Goal: Check status: Check status

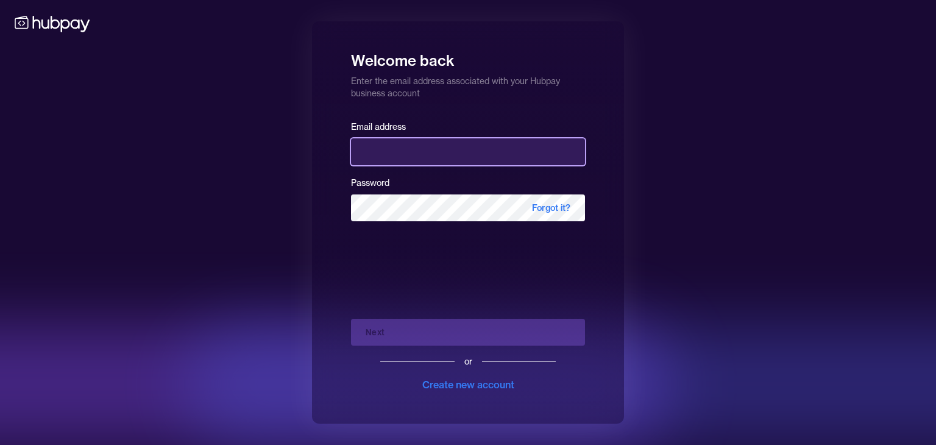
click at [402, 162] on input "email" at bounding box center [468, 151] width 234 height 27
type input "**********"
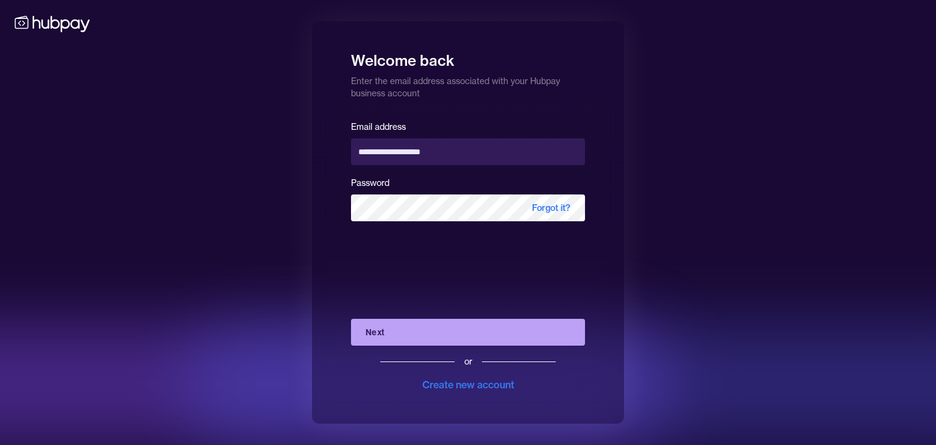
click at [432, 334] on button "Next" at bounding box center [468, 332] width 234 height 27
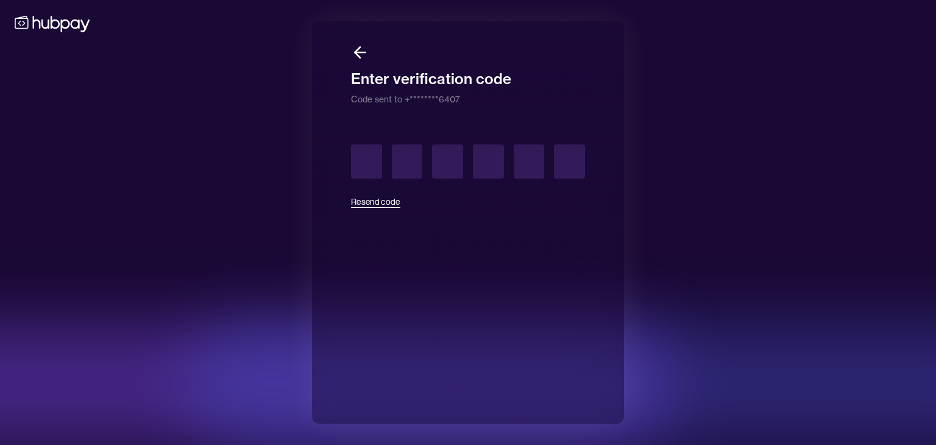
click at [379, 203] on button "Resend code" at bounding box center [375, 201] width 49 height 27
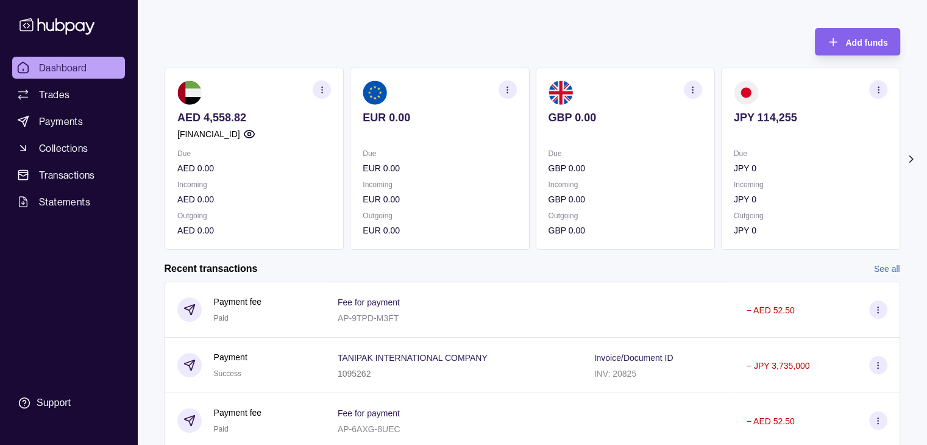
scroll to position [205, 0]
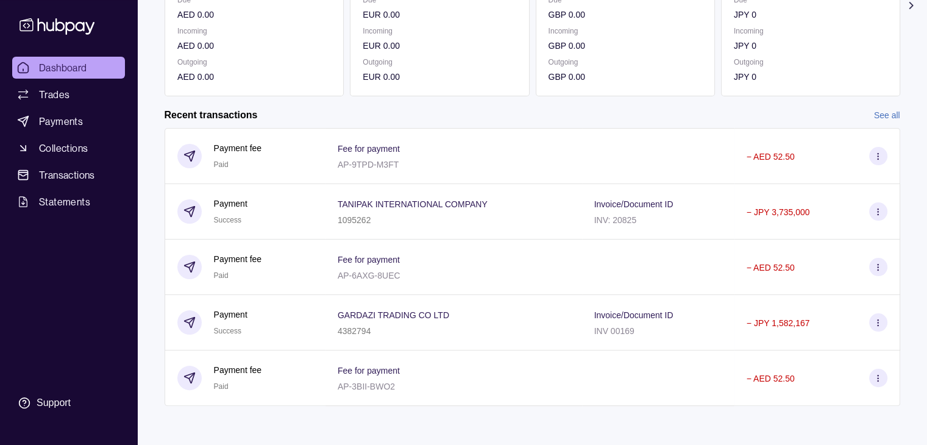
click at [883, 119] on link "See all" at bounding box center [887, 115] width 26 height 13
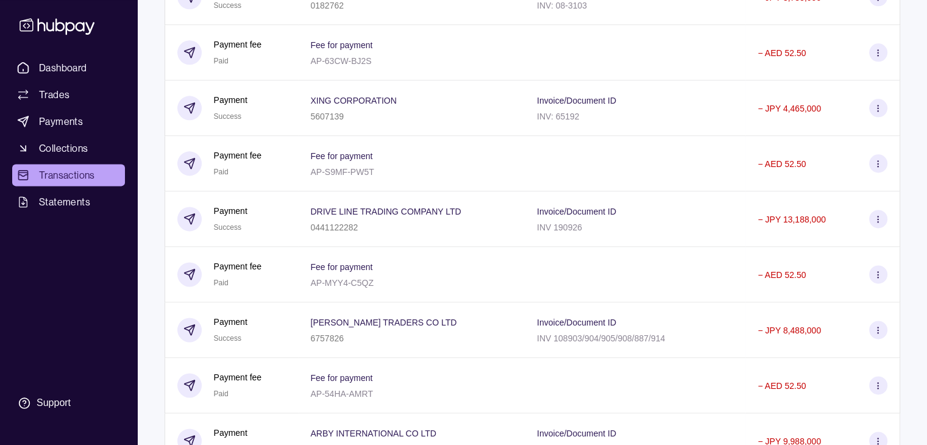
scroll to position [1609, 0]
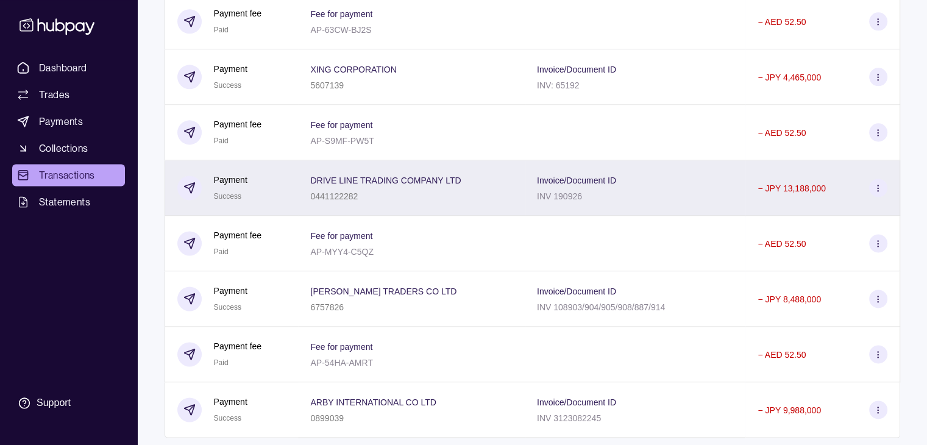
click at [879, 193] on icon at bounding box center [878, 188] width 9 height 9
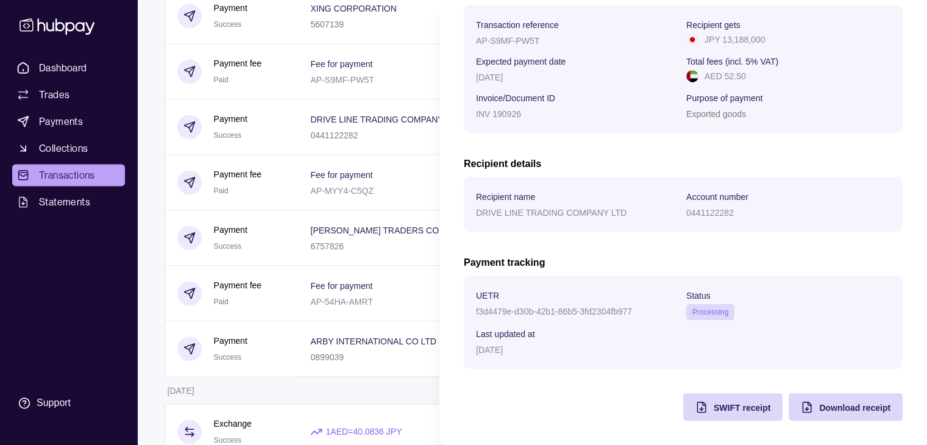
scroll to position [195, 0]
drag, startPoint x: 477, startPoint y: 310, endPoint x: 563, endPoint y: 310, distance: 85.4
click at [554, 310] on p "f3d4479e-d30b-42b1-86b5-3fd2304fb977" at bounding box center [554, 312] width 156 height 10
click at [625, 316] on div "f3d4479e-d30b-42b1-86b5-3fd2304fb977" at bounding box center [578, 311] width 204 height 15
drag, startPoint x: 633, startPoint y: 308, endPoint x: 476, endPoint y: 308, distance: 157.3
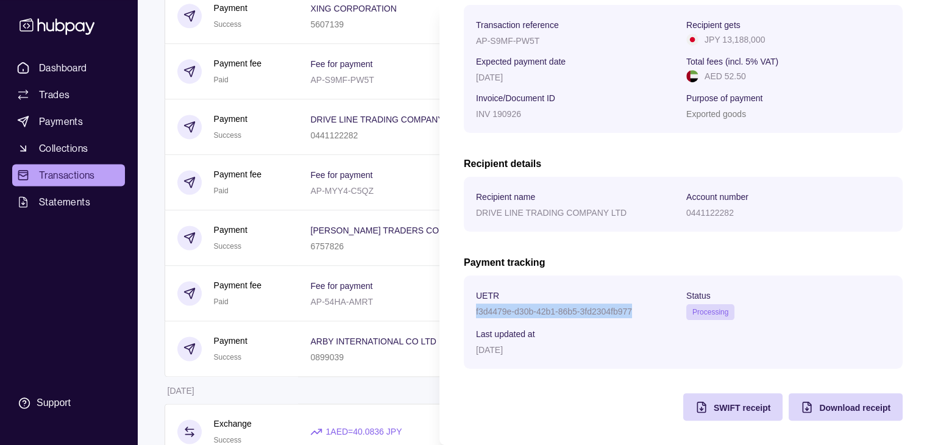
click at [476, 308] on div "f3d4479e-d30b-42b1-86b5-3fd2304fb977" at bounding box center [578, 311] width 204 height 15
copy p "f3d4479e-d30b-42b1-86b5-3fd2304fb977"
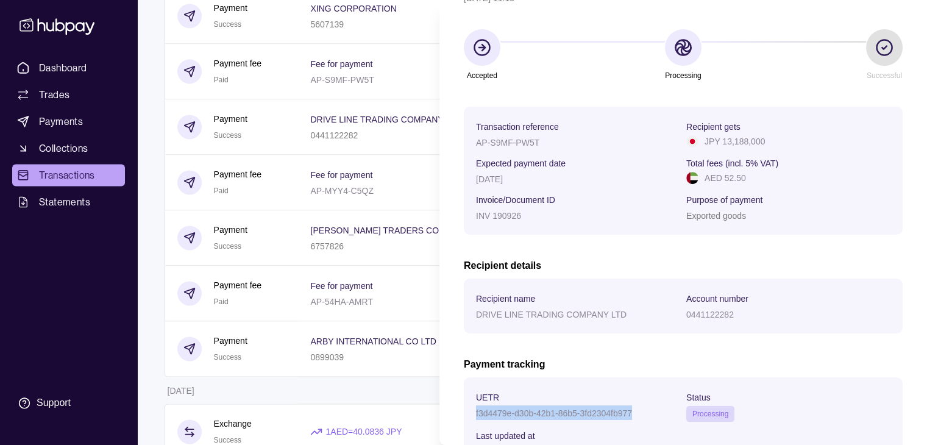
scroll to position [73, 0]
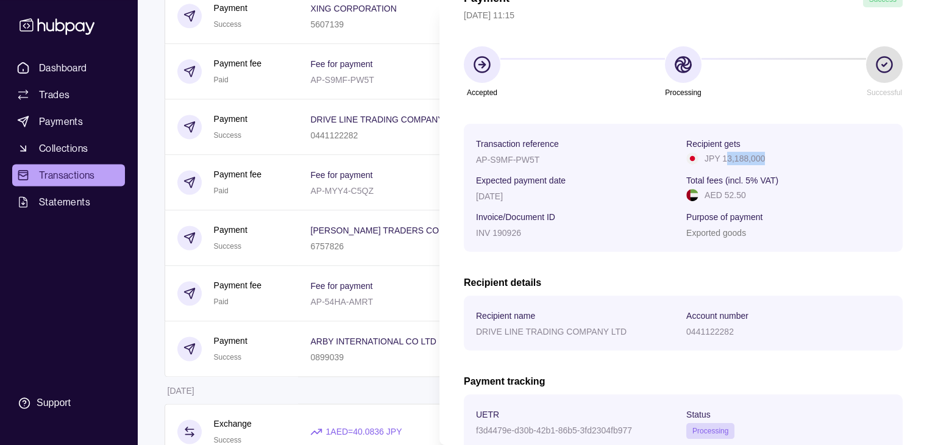
drag, startPoint x: 721, startPoint y: 159, endPoint x: 761, endPoint y: 162, distance: 41.0
click at [761, 162] on div "JPY 13,188,000" at bounding box center [789, 158] width 204 height 13
drag, startPoint x: 758, startPoint y: 159, endPoint x: 717, endPoint y: 164, distance: 41.8
click at [717, 164] on div "JPY 13,188,000" at bounding box center [789, 158] width 204 height 13
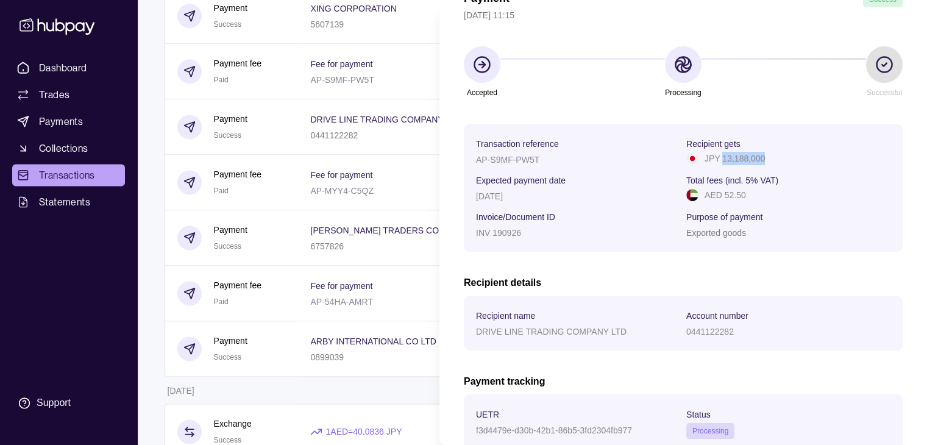
copy p "13,188,000"
drag, startPoint x: 477, startPoint y: 158, endPoint x: 541, endPoint y: 162, distance: 64.1
click at [541, 162] on div "AP-S9MF-PW5T" at bounding box center [578, 159] width 204 height 15
copy p "AP-S9MF-PW5T"
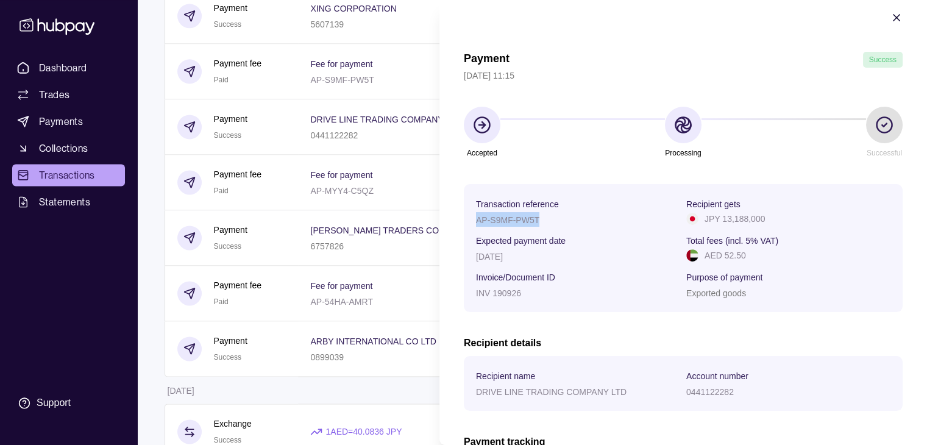
scroll to position [12, 0]
click at [419, 176] on html "Dashboard Trades Payments Collections Transactions Statements Support T Hello, …" at bounding box center [463, 142] width 927 height 3624
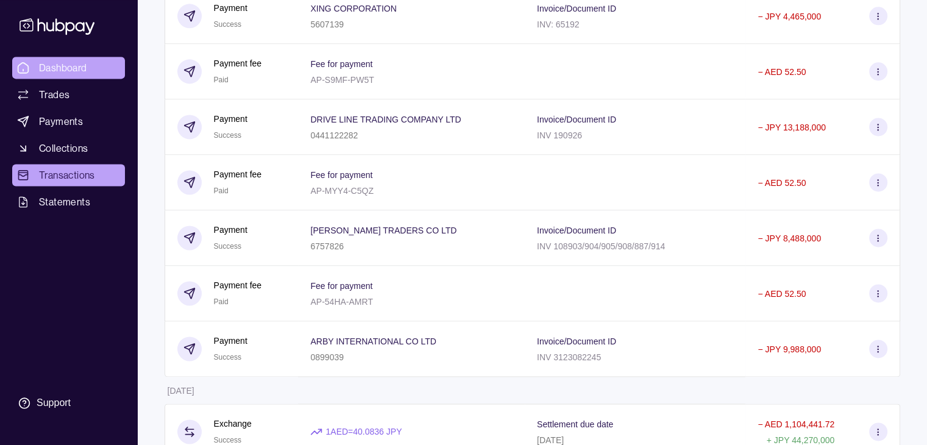
click at [85, 69] on span "Dashboard" at bounding box center [63, 67] width 48 height 15
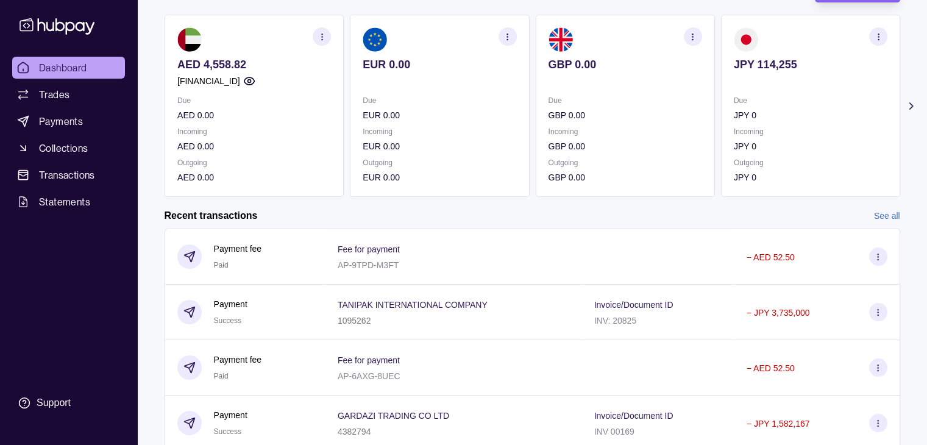
scroll to position [122, 0]
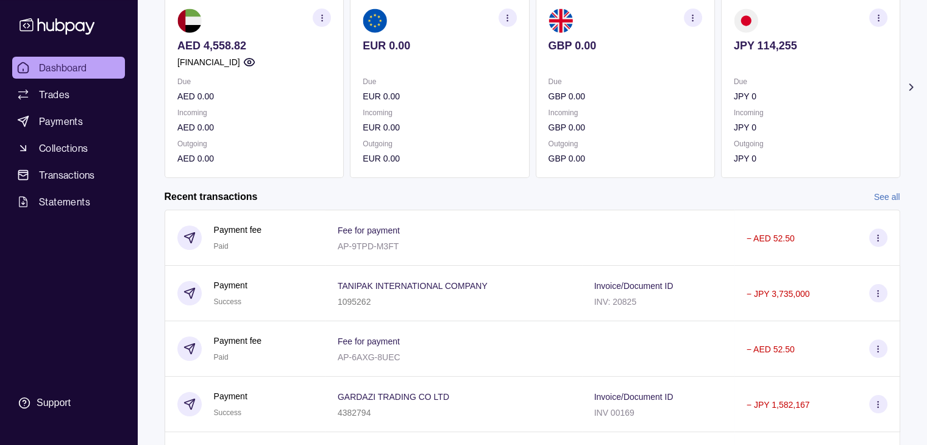
click at [71, 64] on span "Dashboard" at bounding box center [63, 67] width 48 height 15
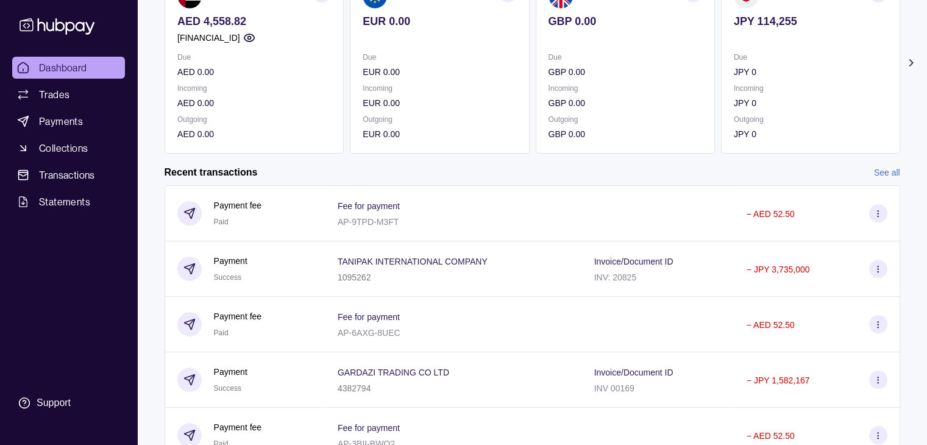
scroll to position [144, 0]
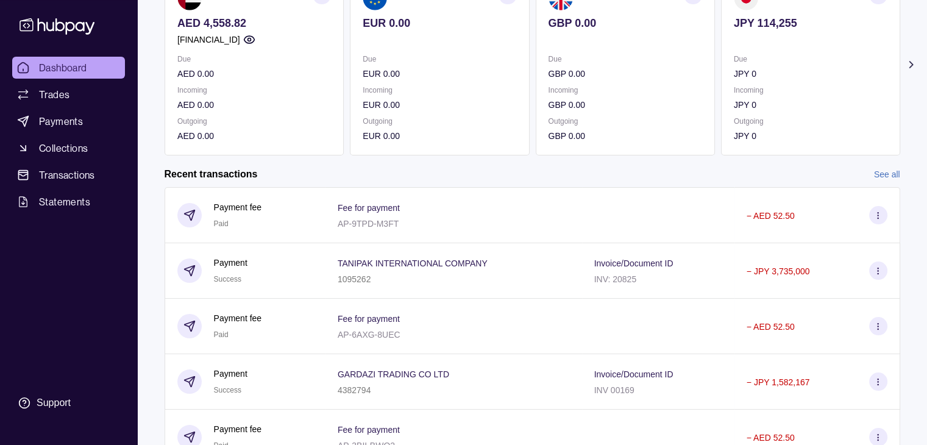
click at [880, 169] on link "See all" at bounding box center [887, 174] width 26 height 13
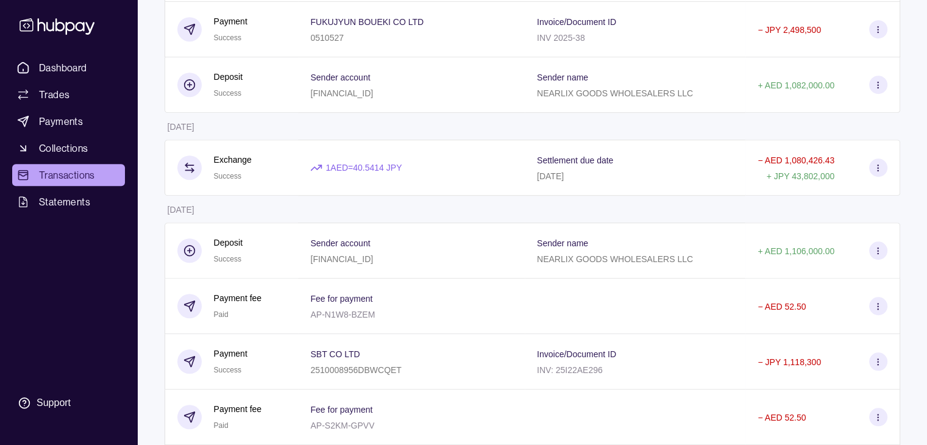
scroll to position [877, 0]
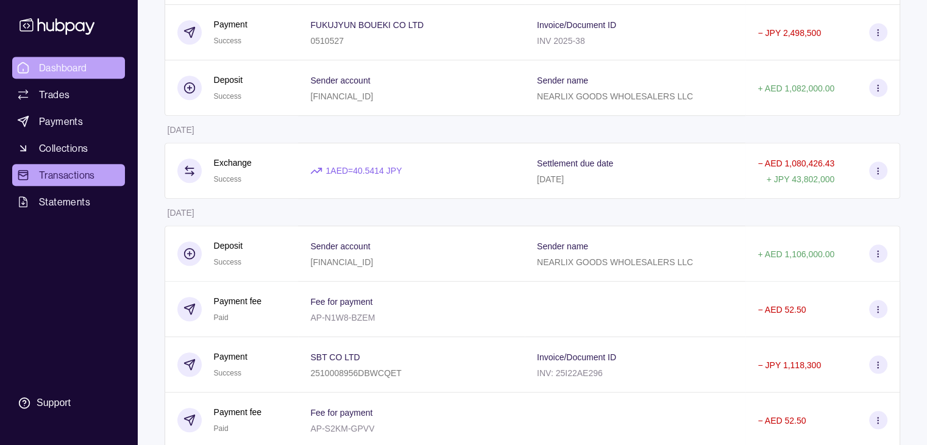
click at [50, 67] on span "Dashboard" at bounding box center [63, 67] width 48 height 15
